Goal: Transaction & Acquisition: Purchase product/service

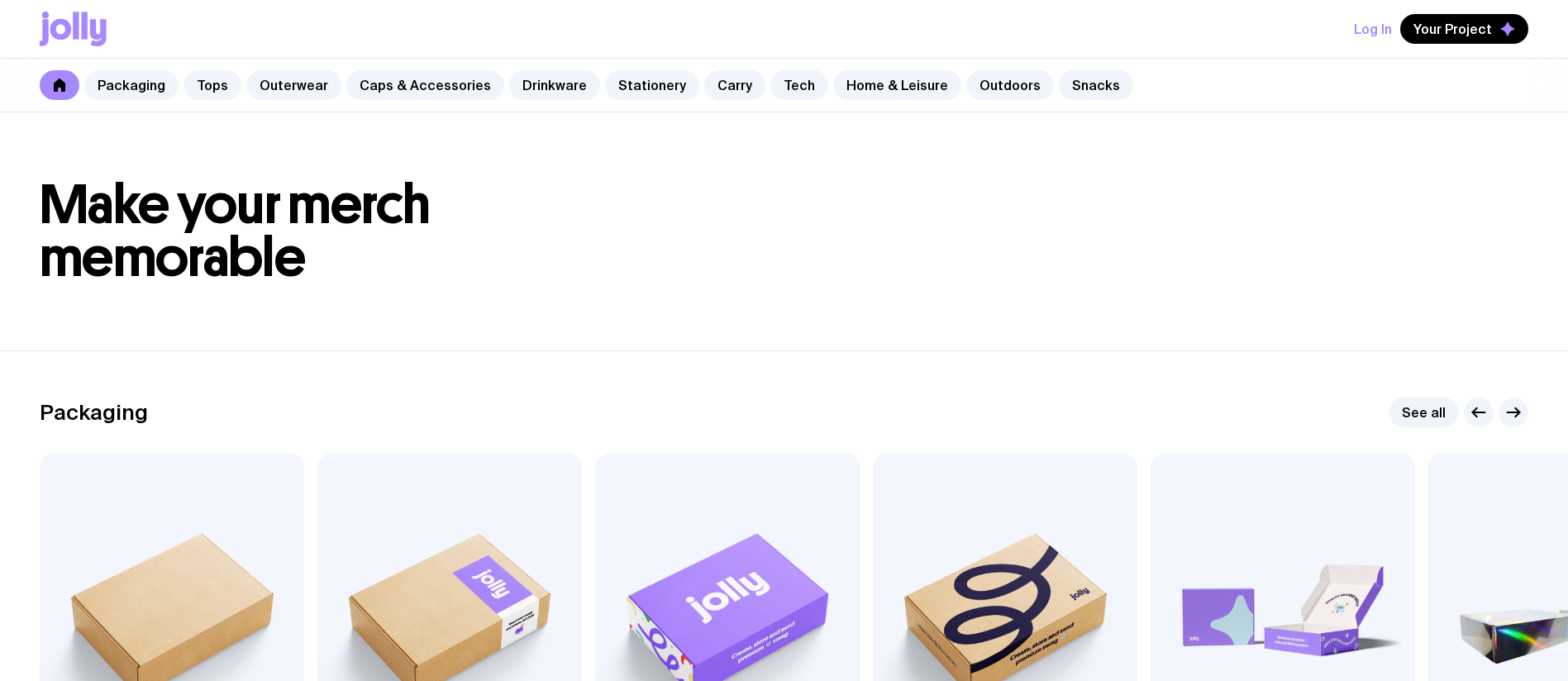
scroll to position [106, 0]
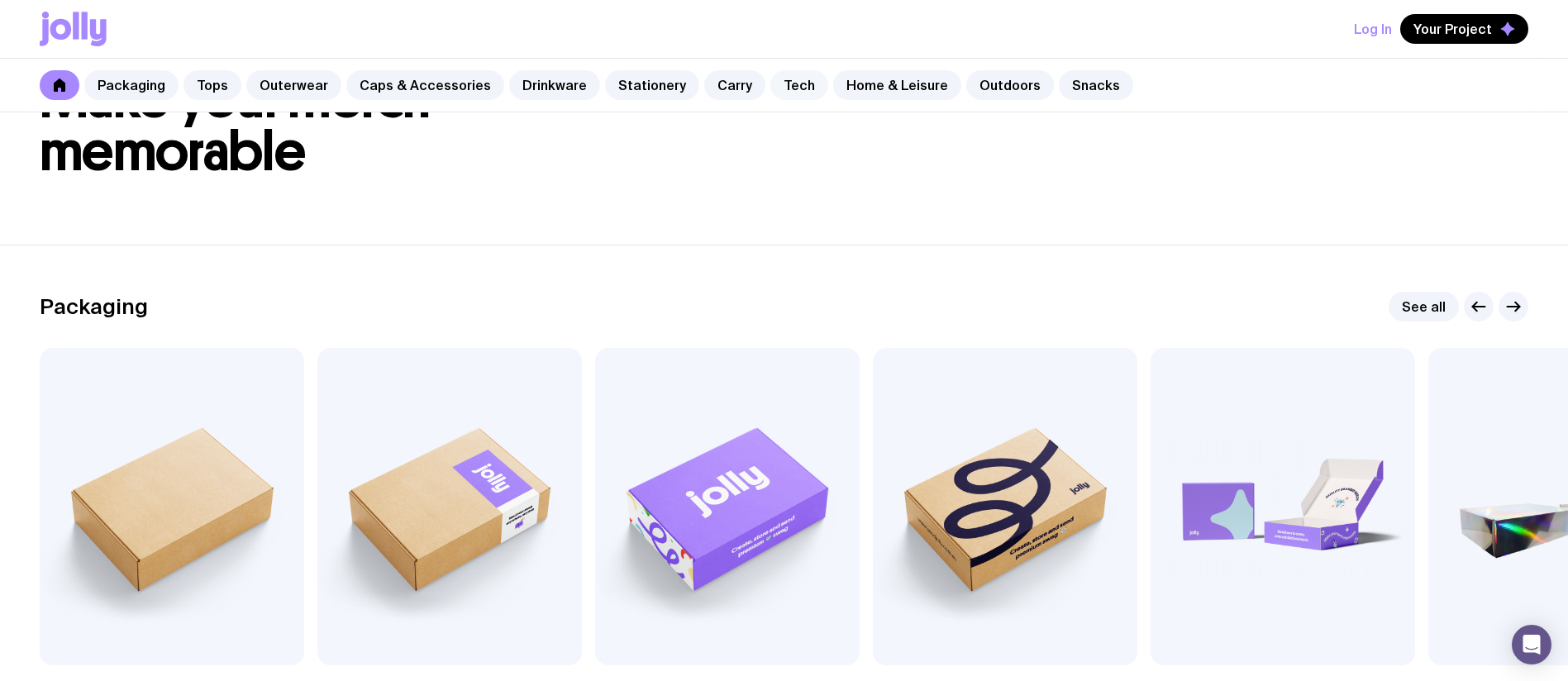
click at [770, 87] on link "Tech" at bounding box center [799, 85] width 58 height 29
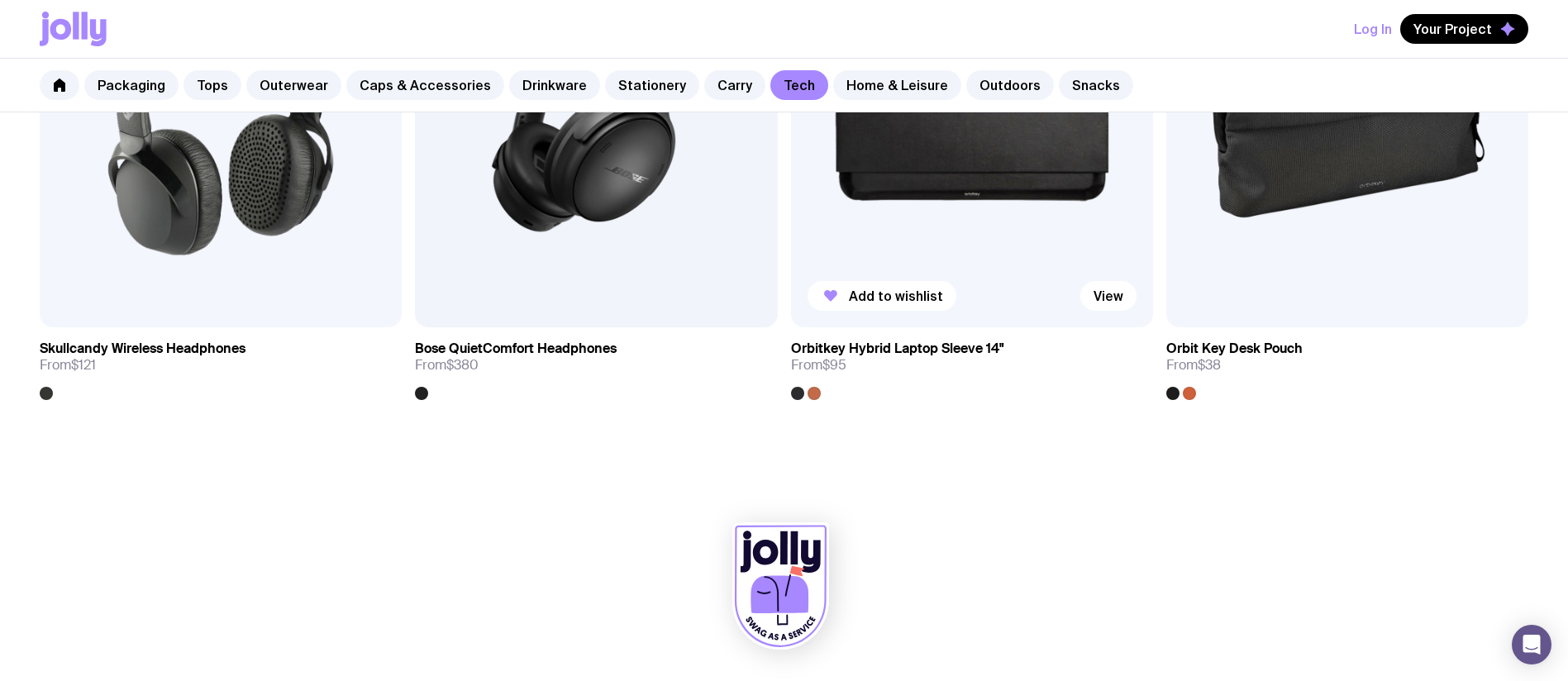
scroll to position [3623, 0]
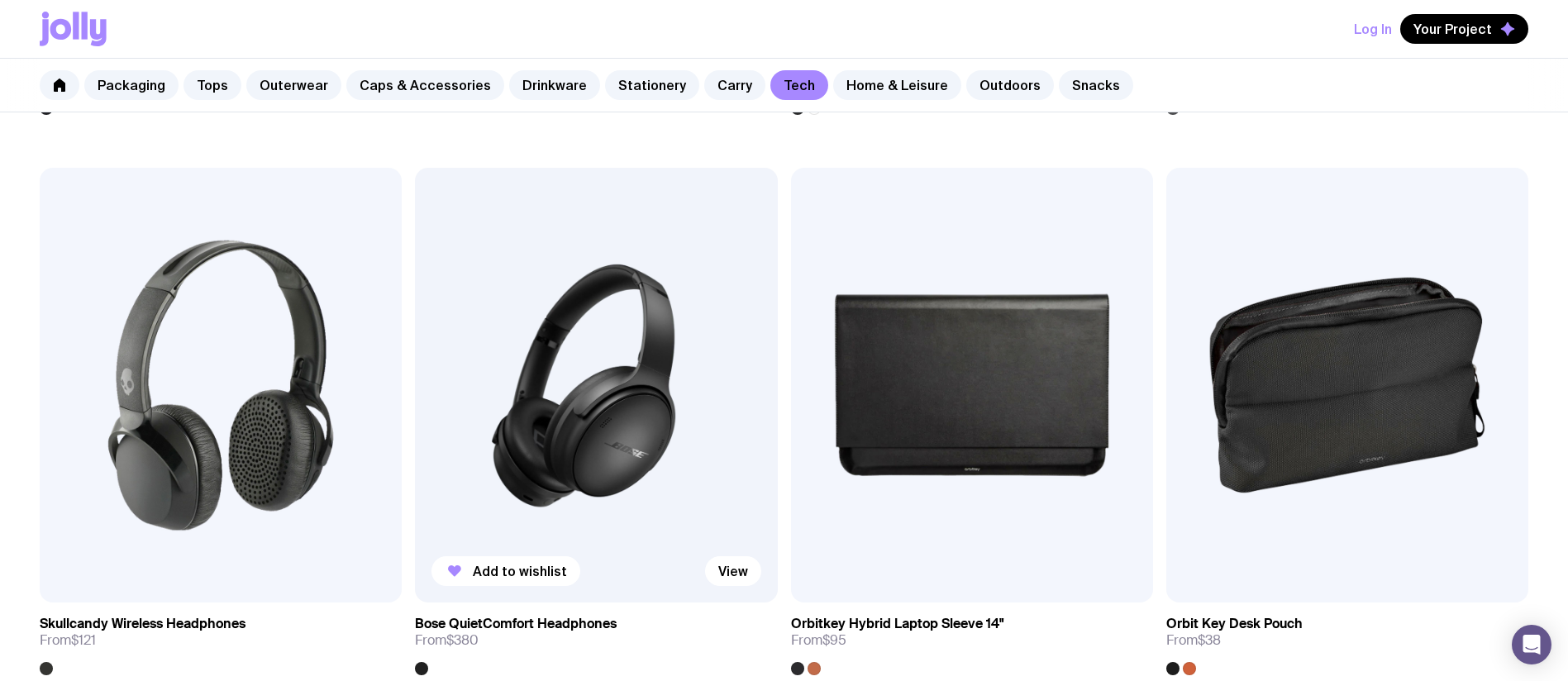
click at [651, 322] on img at bounding box center [596, 385] width 362 height 434
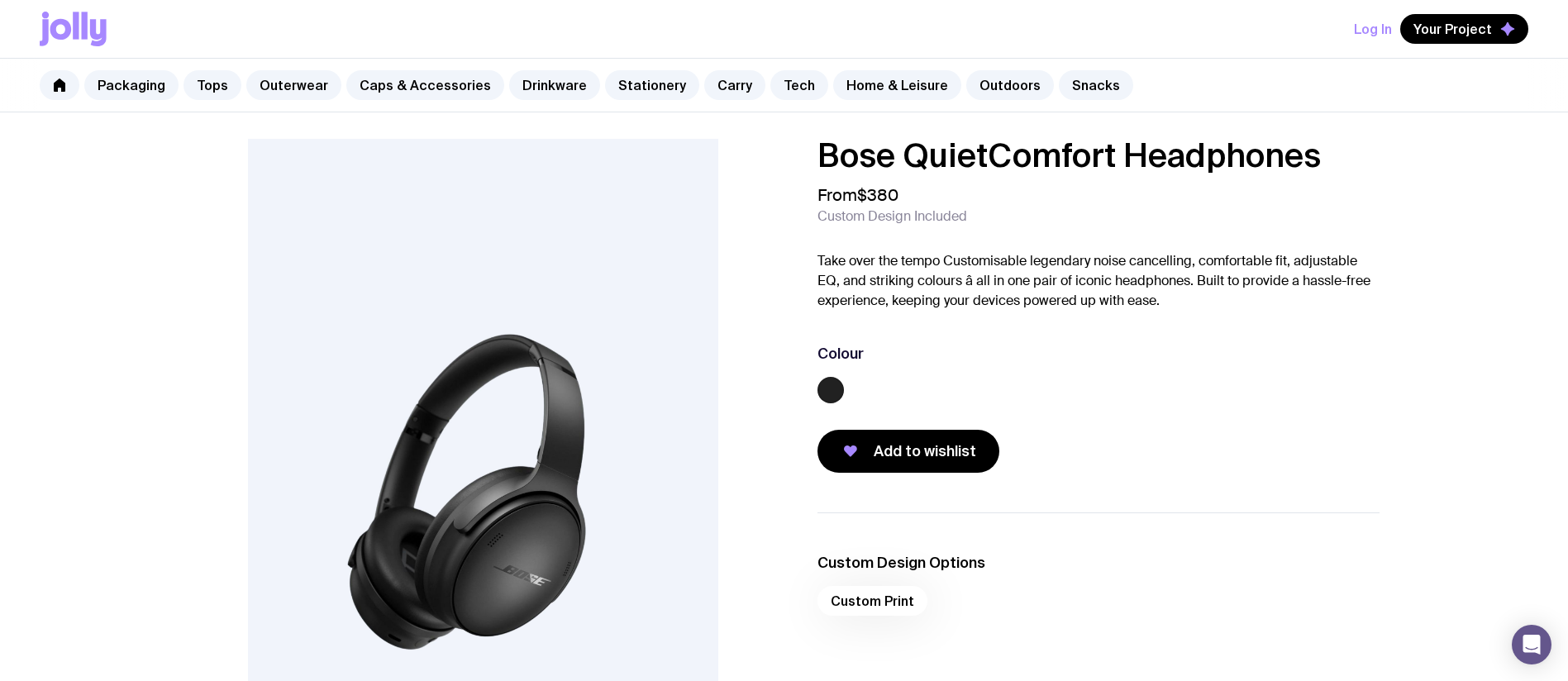
click at [972, 194] on div "From $380 Custom Design Included" at bounding box center [1098, 205] width 562 height 40
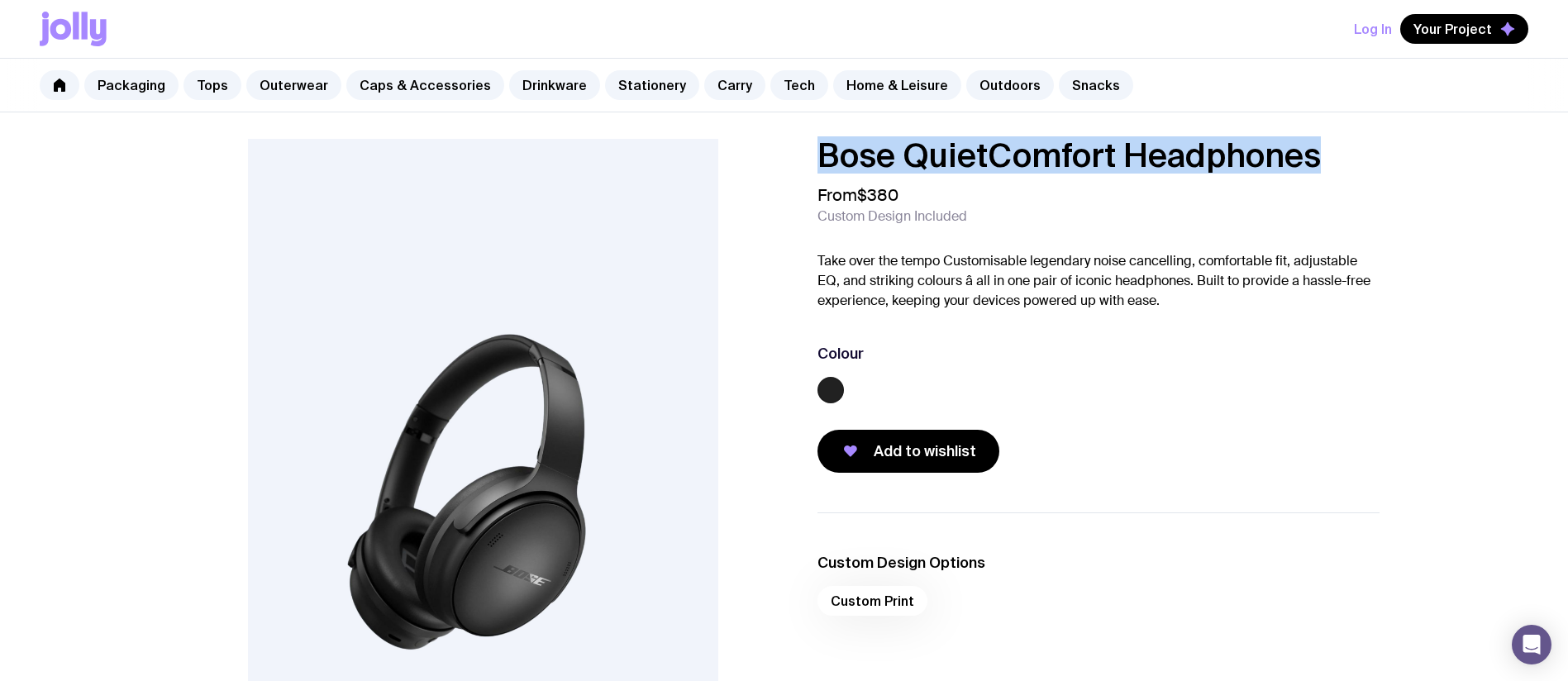
drag, startPoint x: 812, startPoint y: 157, endPoint x: 1518, endPoint y: 141, distance: 706.2
copy h1 "Bose QuietComfort Headphones"
